Goal: Information Seeking & Learning: Learn about a topic

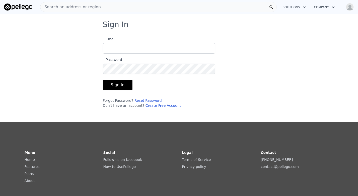
type input "[EMAIL_ADDRESS][DOMAIN_NAME]"
click at [113, 86] on button "Sign In" at bounding box center [118, 85] width 30 height 10
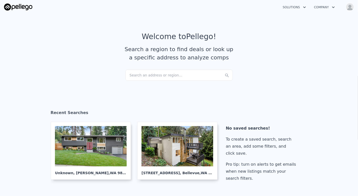
click at [153, 77] on div "Search an address or region..." at bounding box center [178, 75] width 107 height 11
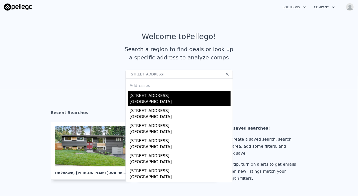
type input "[STREET_ADDRESS]"
click at [146, 97] on div "[STREET_ADDRESS]" at bounding box center [180, 95] width 101 height 8
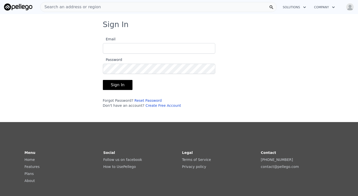
type input "[EMAIL_ADDRESS][DOMAIN_NAME]"
click at [103, 74] on div at bounding box center [103, 74] width 0 height 0
